Goal: Find specific page/section: Find specific page/section

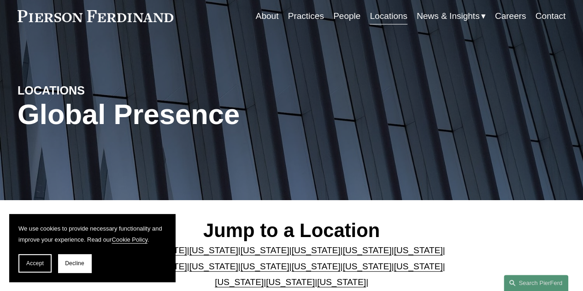
scroll to position [138, 0]
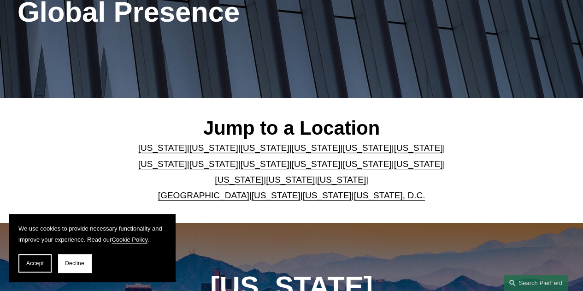
click at [327, 184] on link "[US_STATE]" at bounding box center [341, 180] width 49 height 10
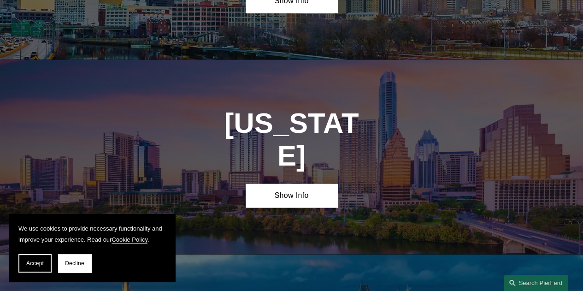
scroll to position [2702, 0]
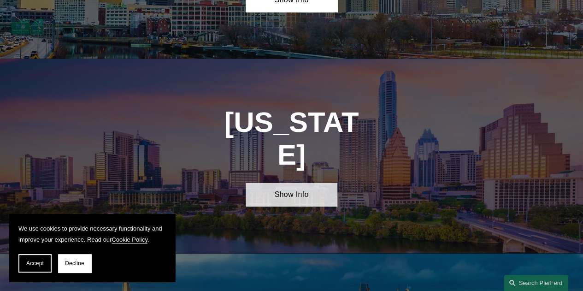
click at [316, 183] on link "Show Info" at bounding box center [291, 195] width 91 height 24
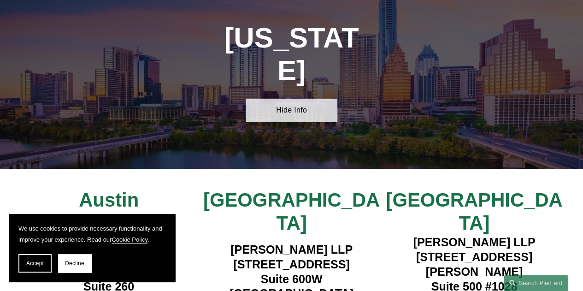
scroll to position [2794, 0]
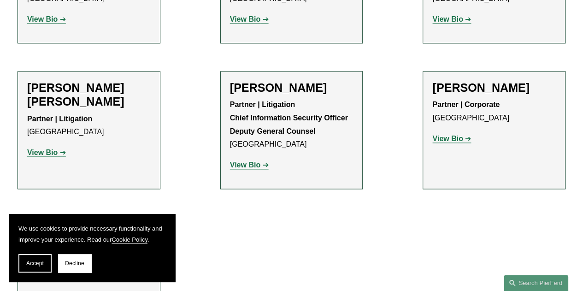
scroll to position [507, 0]
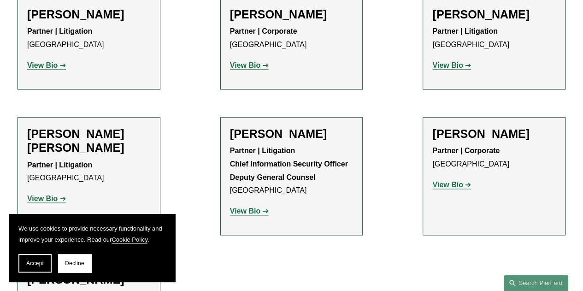
click at [457, 181] on strong "View Bio" at bounding box center [448, 185] width 30 height 8
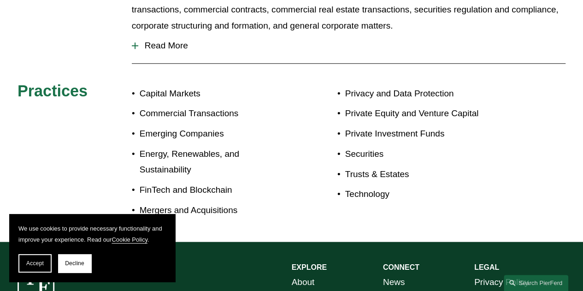
scroll to position [461, 0]
